Goal: Register for event/course

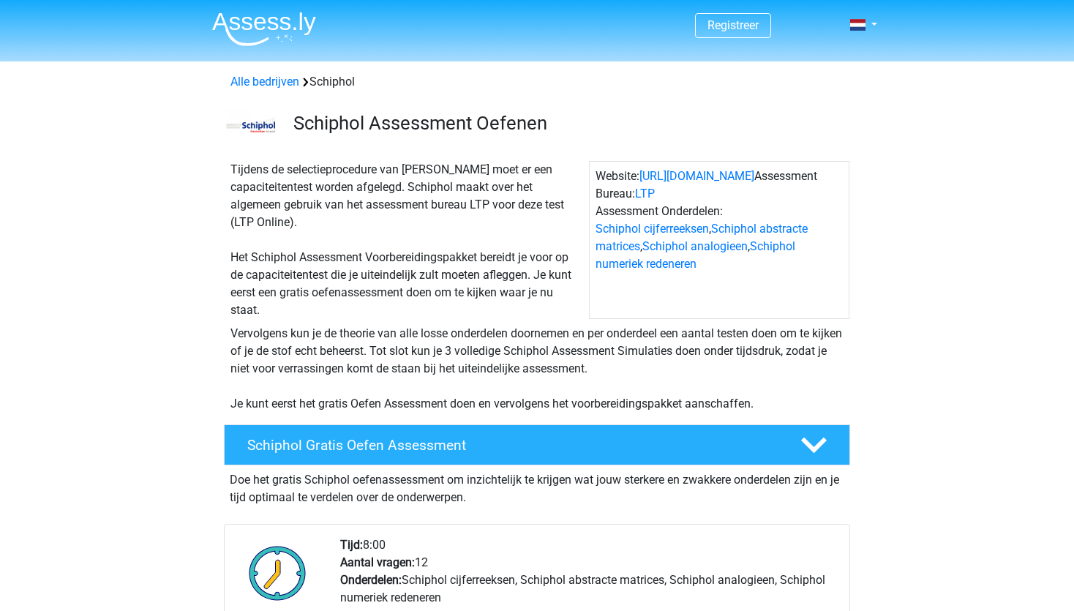
click at [586, 157] on div "Tijdens de selectieprocedure van Schiphol moet er een capaciteitentest worden a…" at bounding box center [537, 237] width 695 height 164
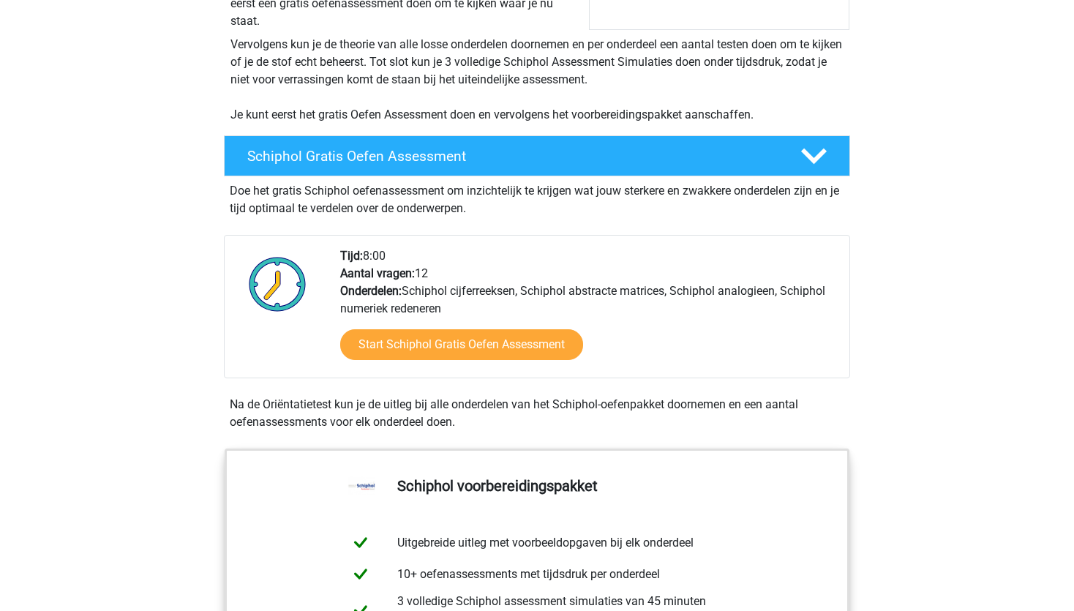
scroll to position [326, 0]
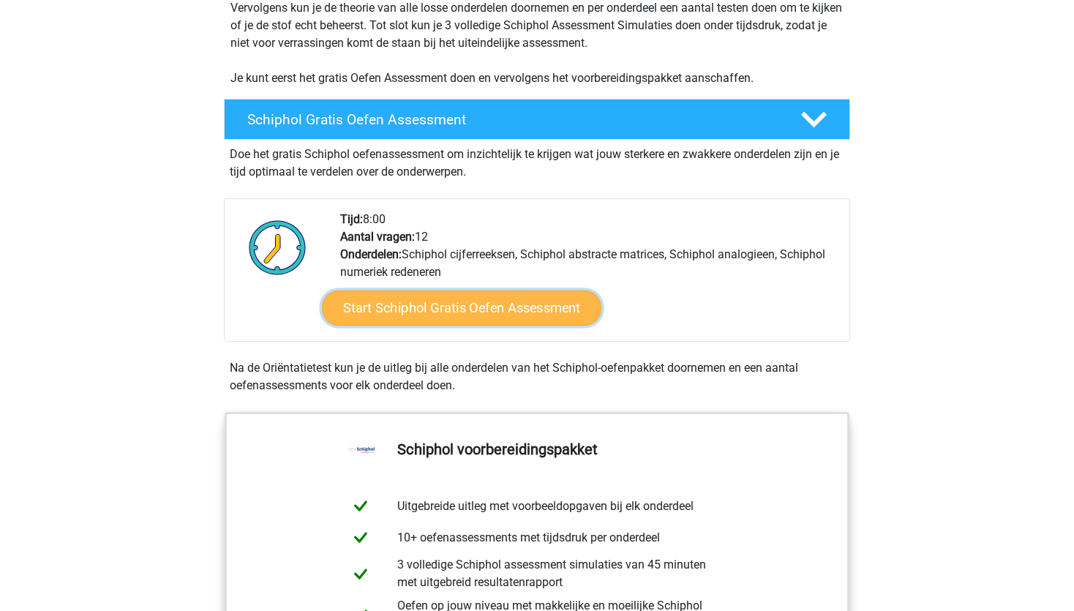
click at [477, 303] on link "Start Schiphol Gratis Oefen Assessment" at bounding box center [462, 308] width 280 height 35
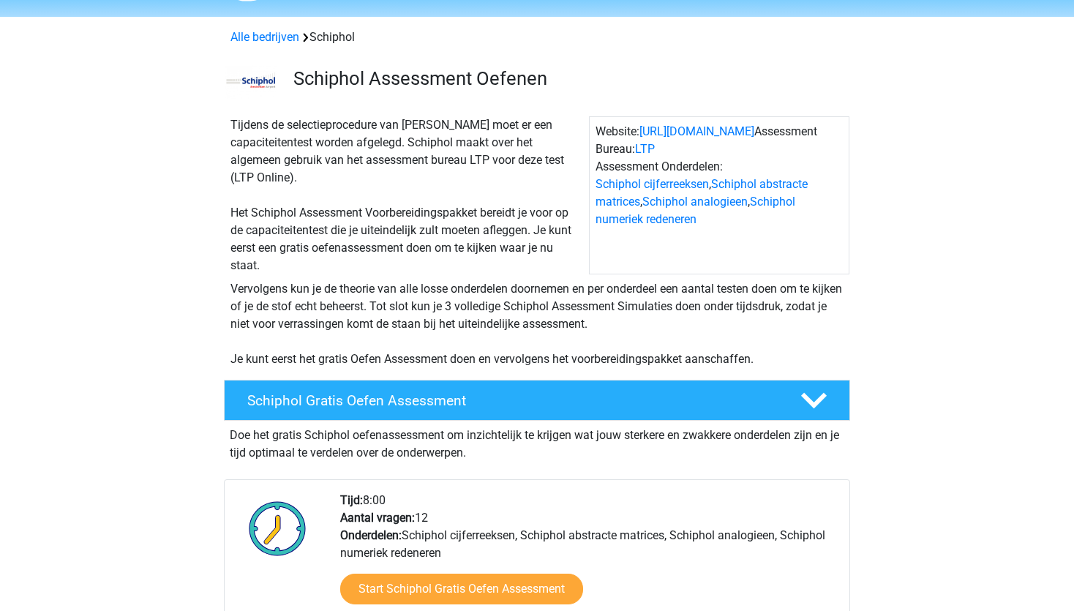
scroll to position [0, 0]
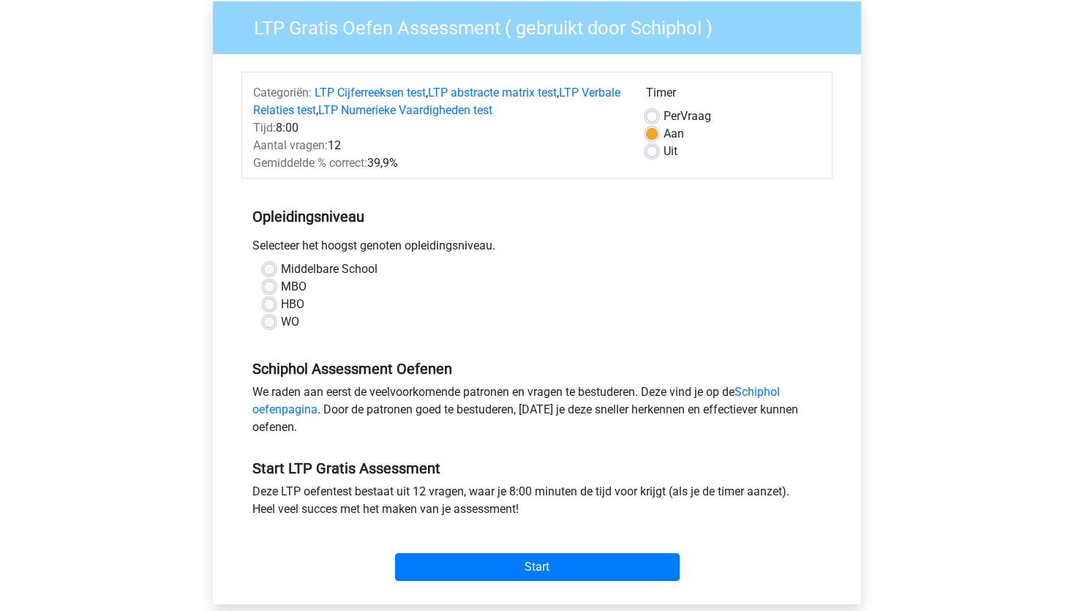
scroll to position [108, 0]
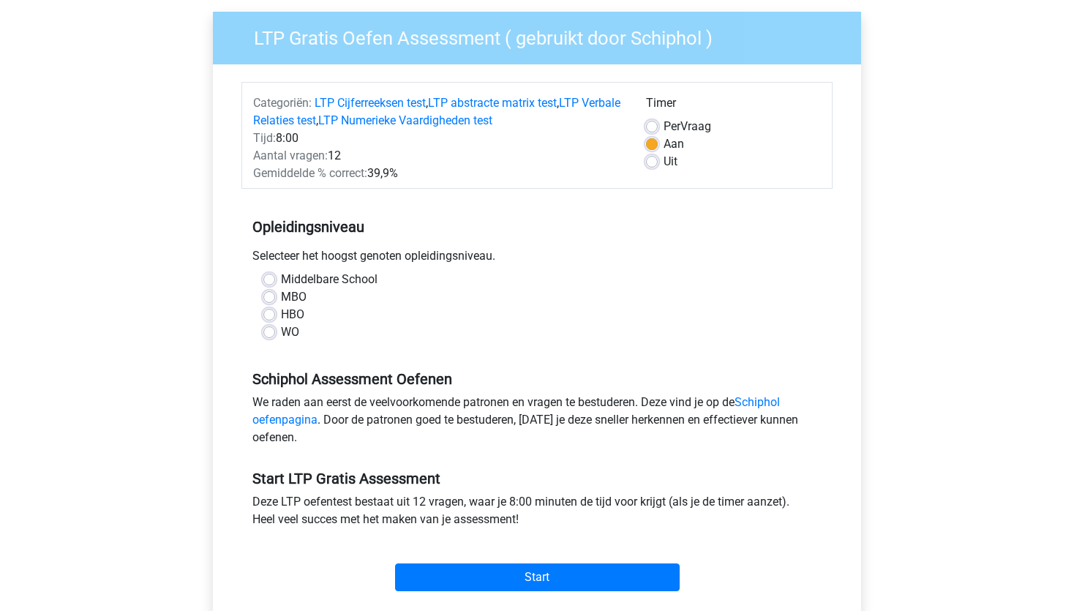
click at [281, 295] on label "MBO" at bounding box center [294, 297] width 26 height 18
click at [265, 295] on input "MBO" at bounding box center [269, 295] width 12 height 15
radio input "true"
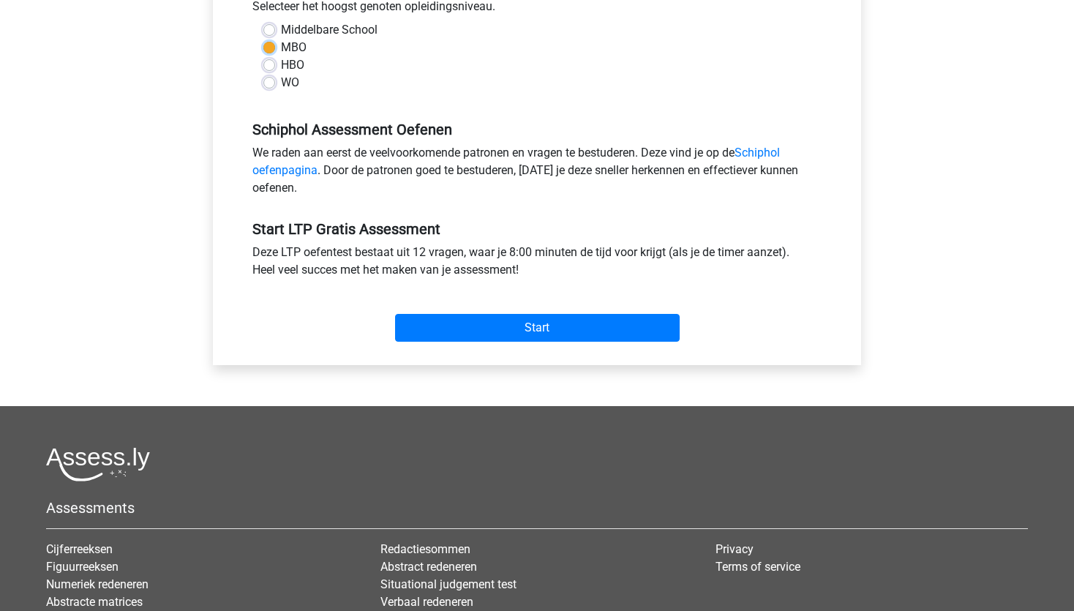
scroll to position [386, 0]
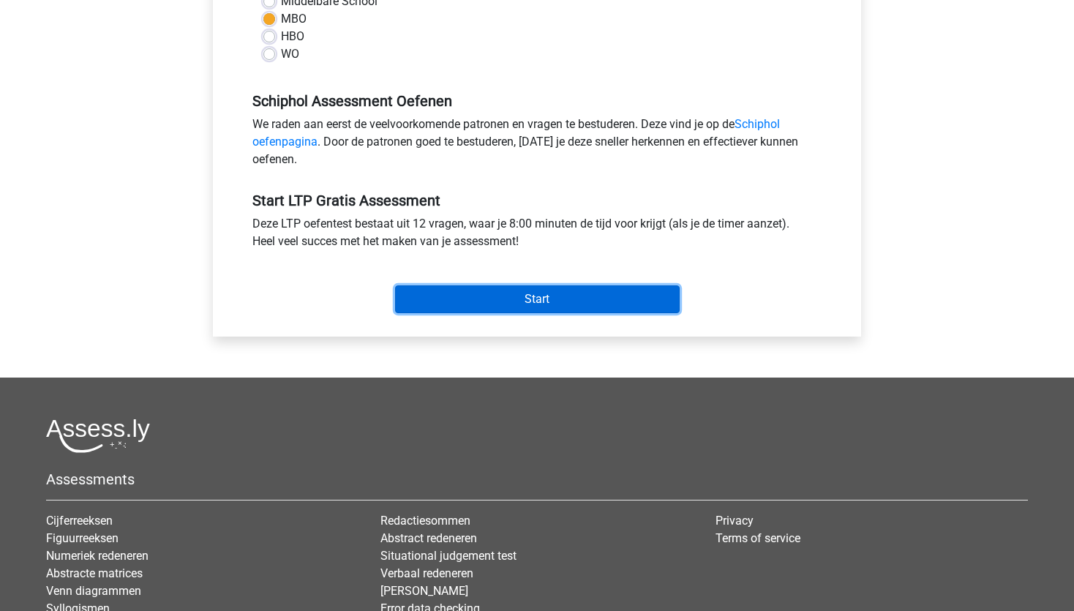
click at [546, 296] on input "Start" at bounding box center [537, 299] width 285 height 28
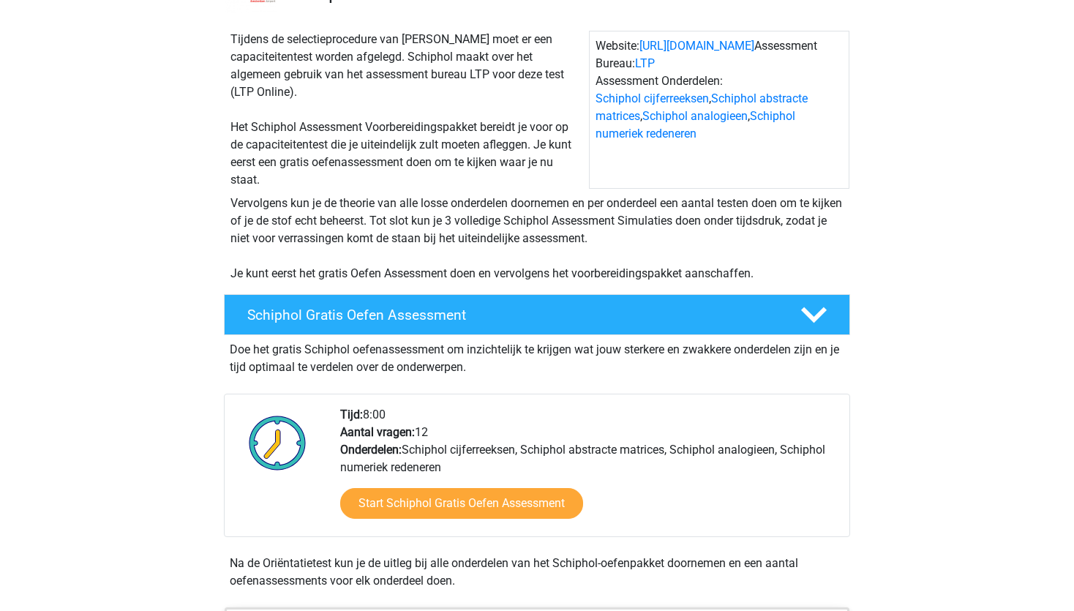
scroll to position [231, 0]
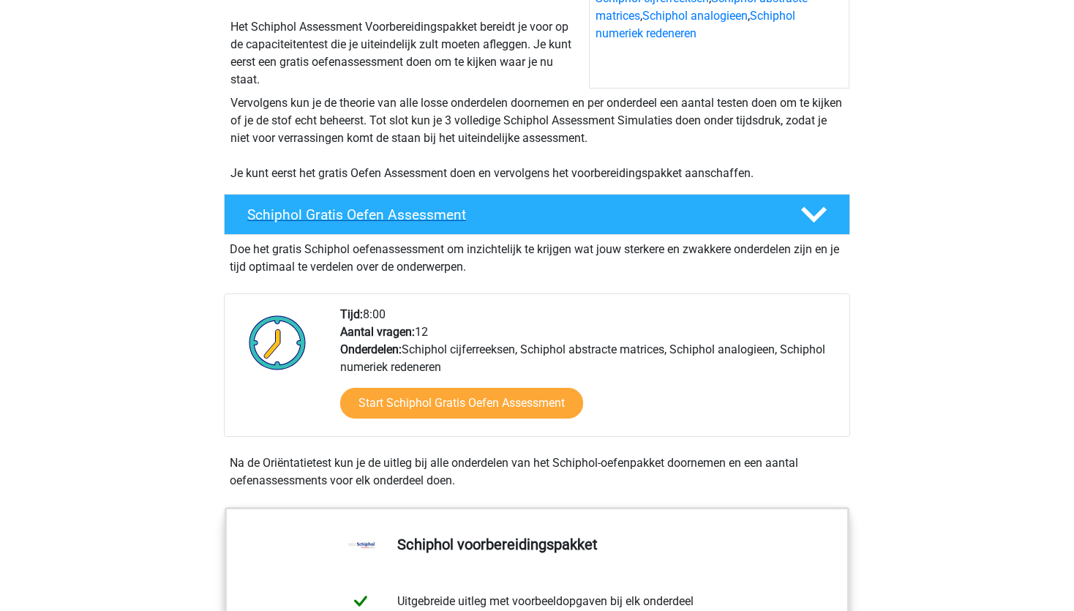
click at [477, 211] on h4 "Schiphol Gratis Oefen Assessment" at bounding box center [512, 214] width 530 height 17
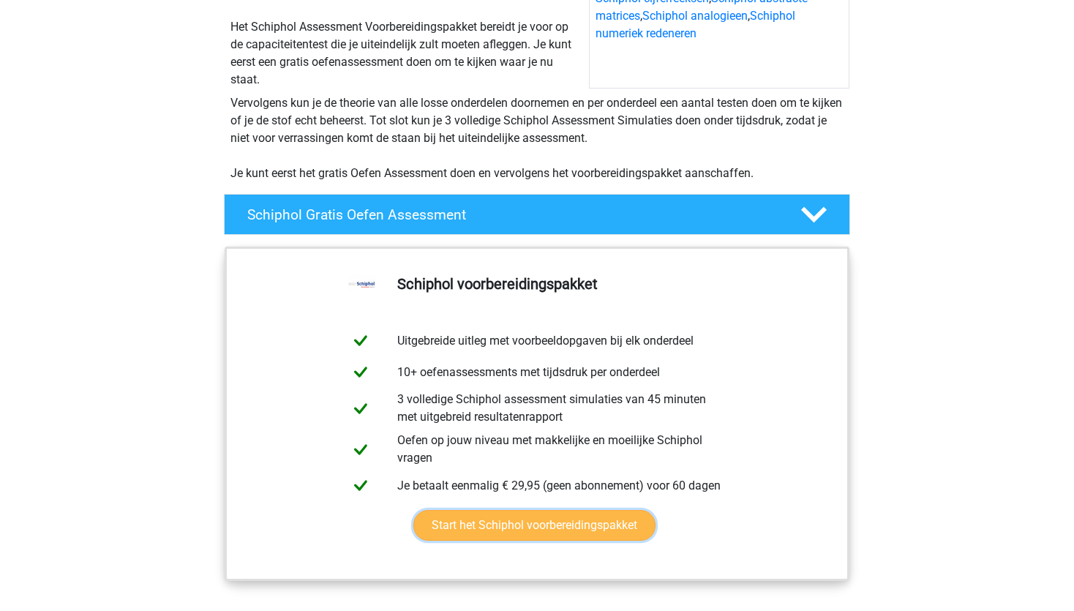
click at [540, 526] on link "Start het Schiphol voorbereidingspakket" at bounding box center [534, 525] width 242 height 31
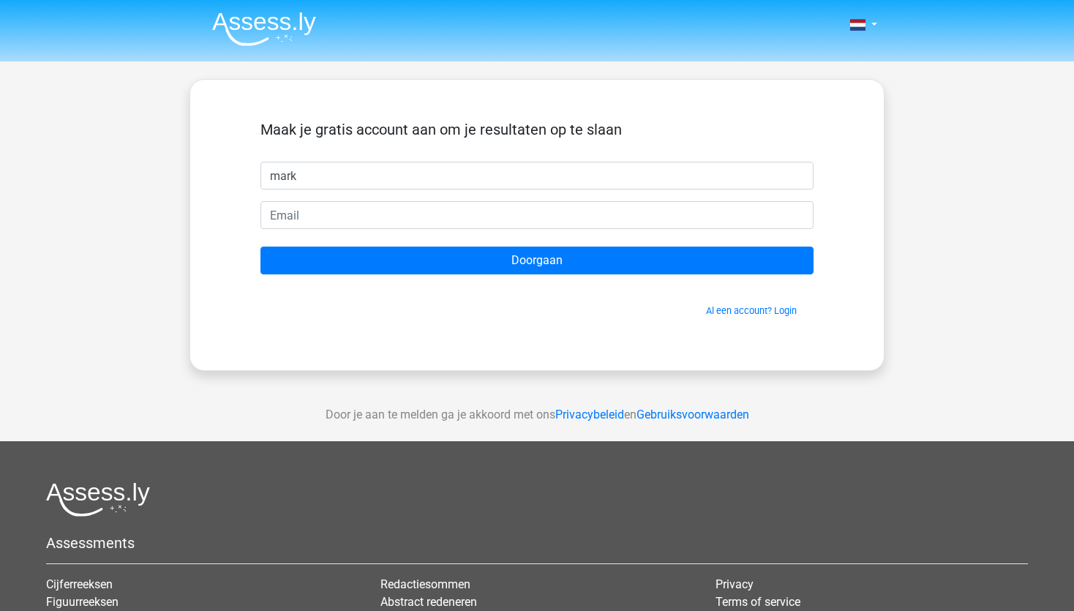
type input "mark"
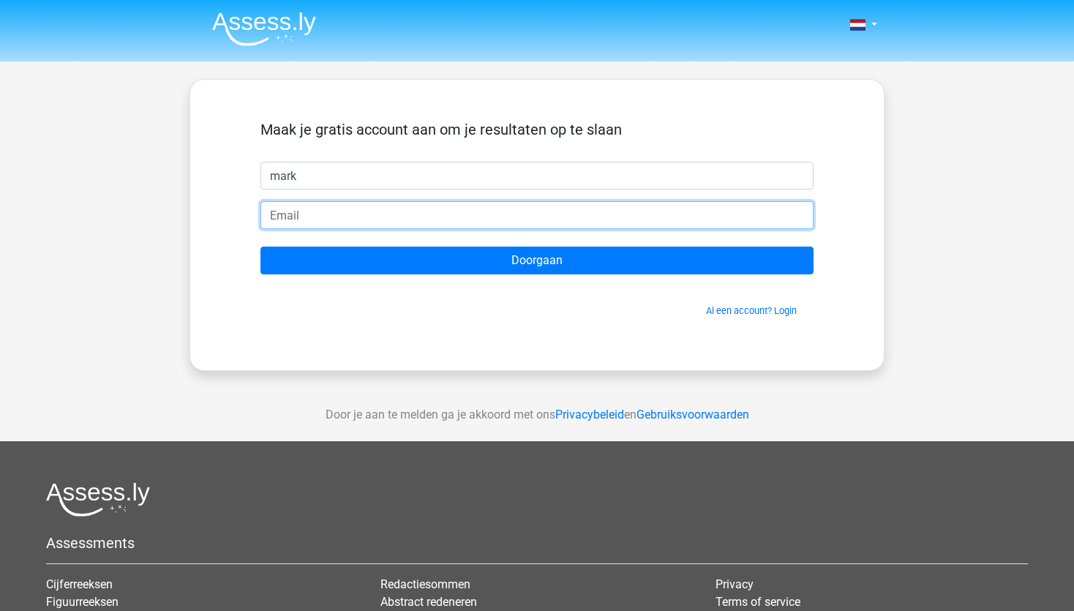
click at [385, 220] on input "email" at bounding box center [537, 215] width 553 height 28
type input "[EMAIL_ADDRESS][DOMAIN_NAME]"
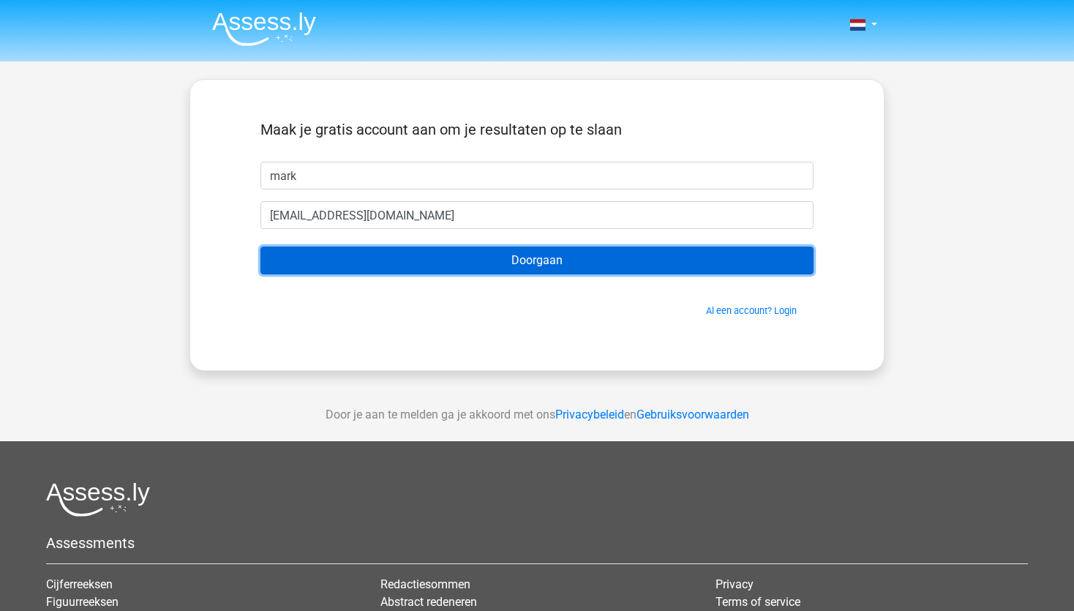
click at [529, 251] on input "Doorgaan" at bounding box center [537, 261] width 553 height 28
